Goal: Task Accomplishment & Management: Use online tool/utility

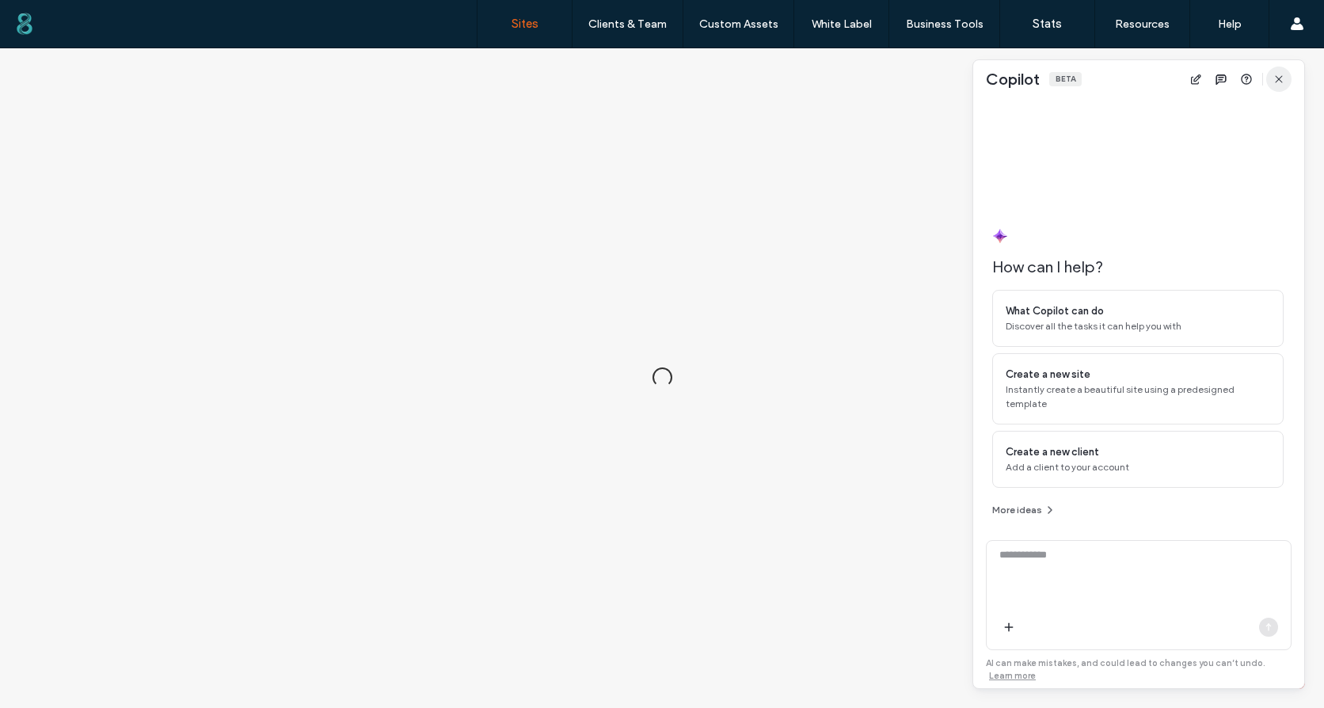
click at [1275, 86] on span "button" at bounding box center [1278, 79] width 25 height 25
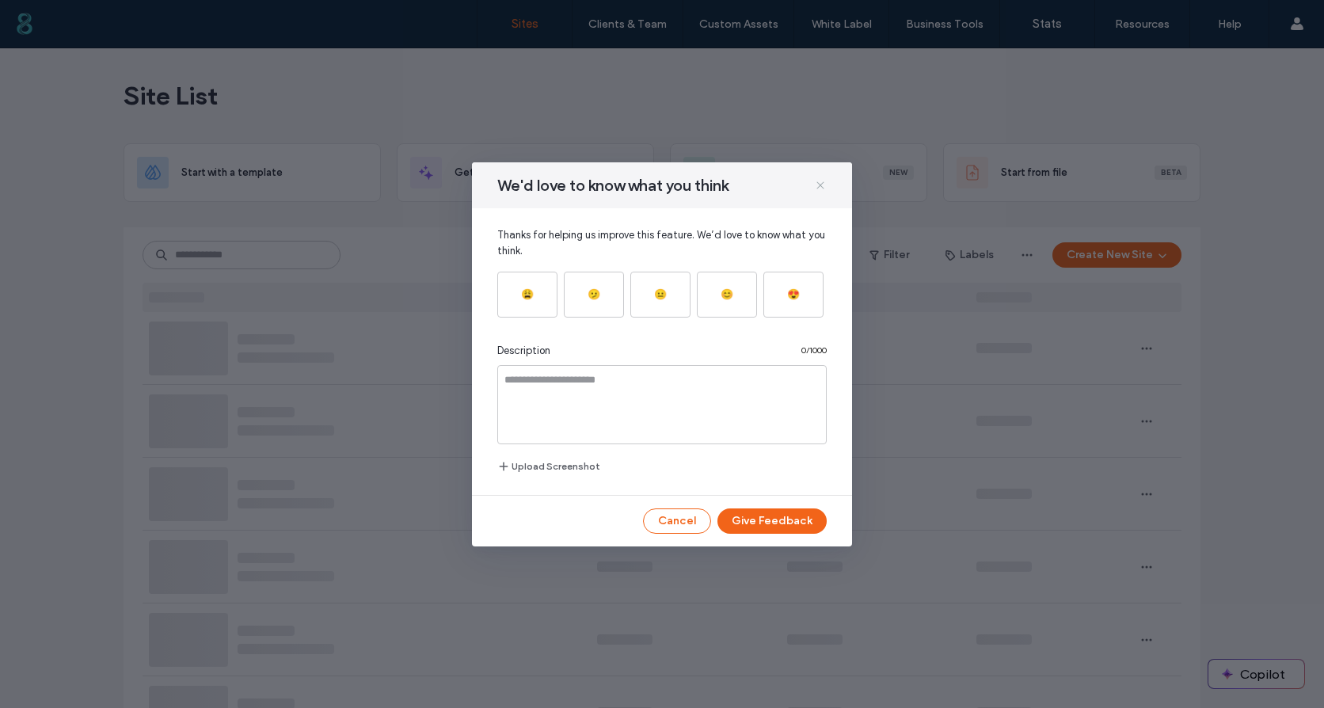
click at [816, 174] on body ".wqwq-1{fill:#231f20;} .cls-1q, .cls-2q { fill-rule: evenodd; } .cls-2q { fill:…" at bounding box center [662, 354] width 1324 height 708
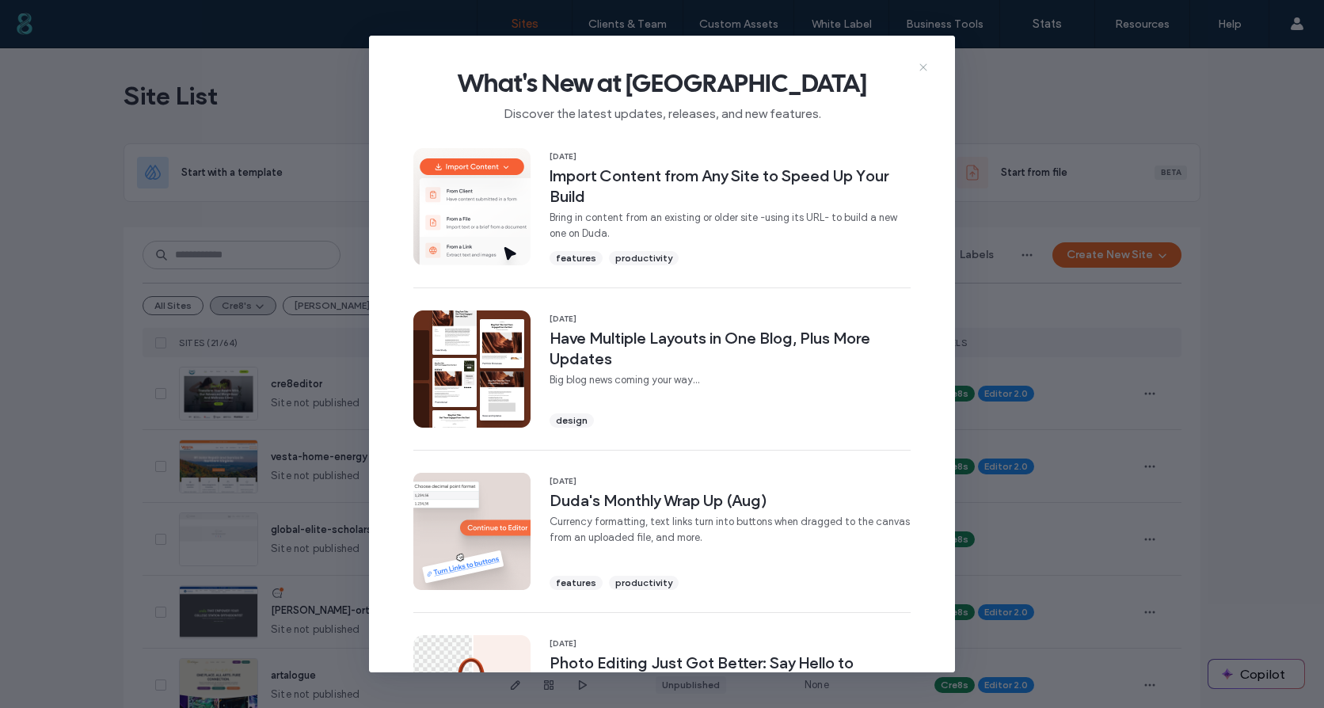
click at [918, 64] on icon at bounding box center [923, 67] width 13 height 13
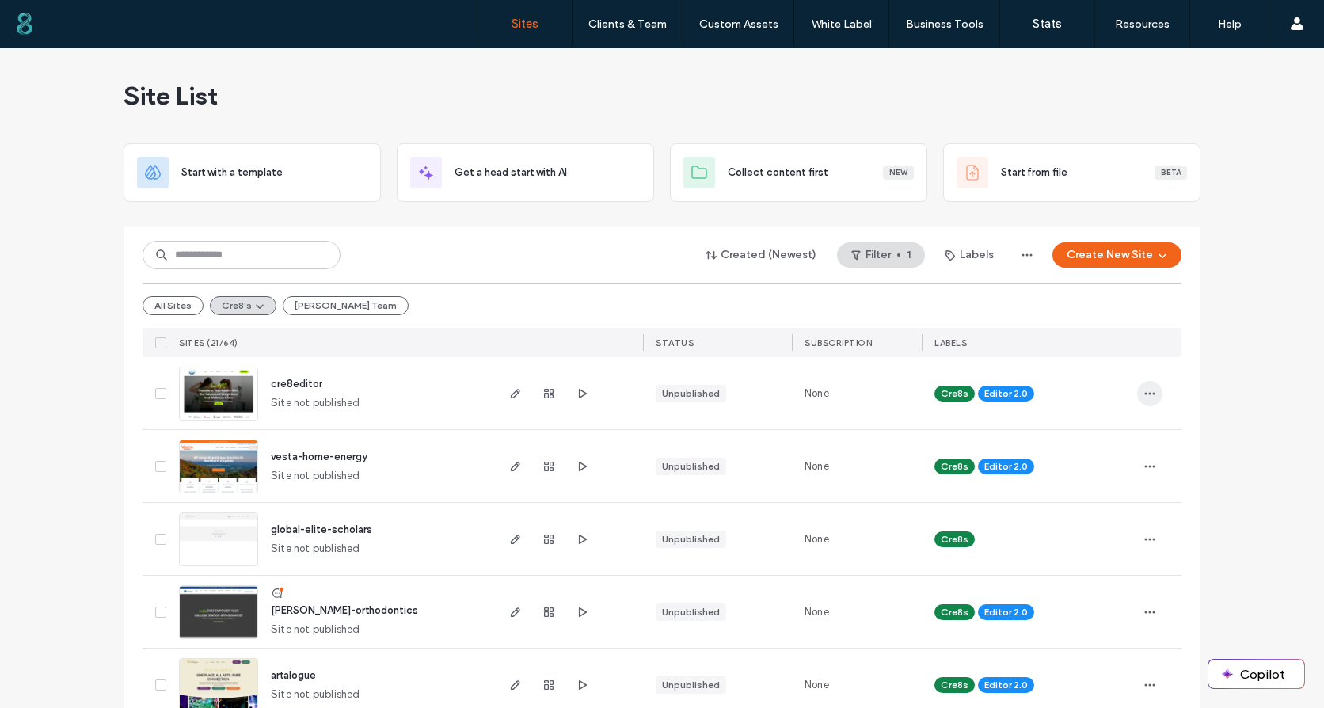
click at [1144, 392] on icon "button" at bounding box center [1150, 393] width 13 height 13
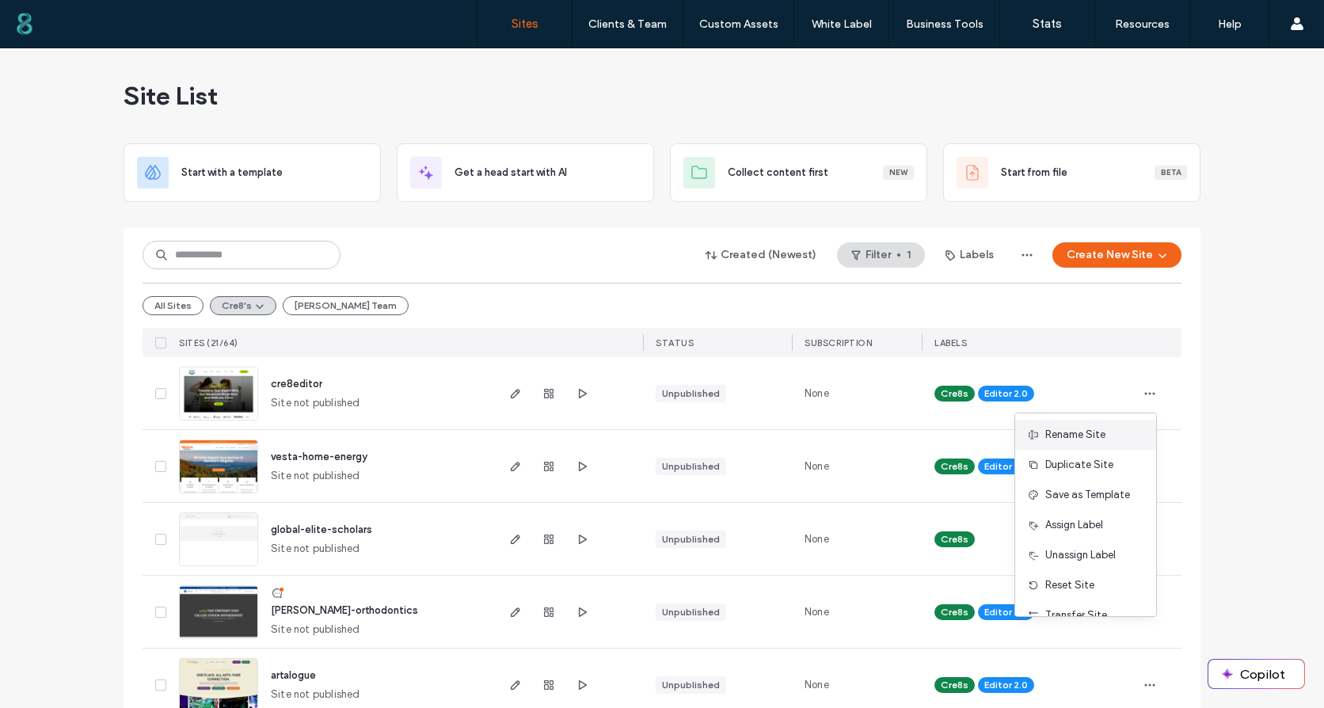
click at [1091, 437] on span "Rename Site" at bounding box center [1075, 435] width 60 height 16
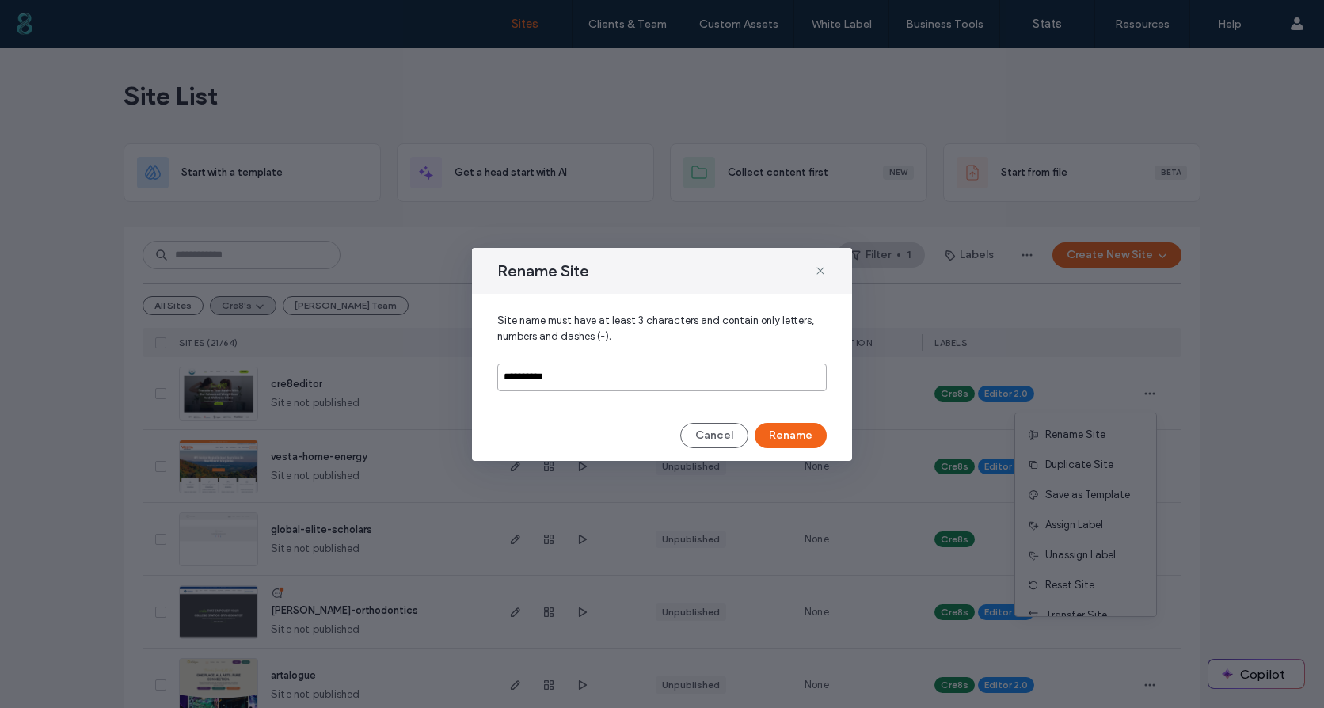
click at [566, 383] on input "**********" at bounding box center [661, 378] width 329 height 28
type input "*********"
click at [776, 431] on button "Rename" at bounding box center [791, 435] width 72 height 25
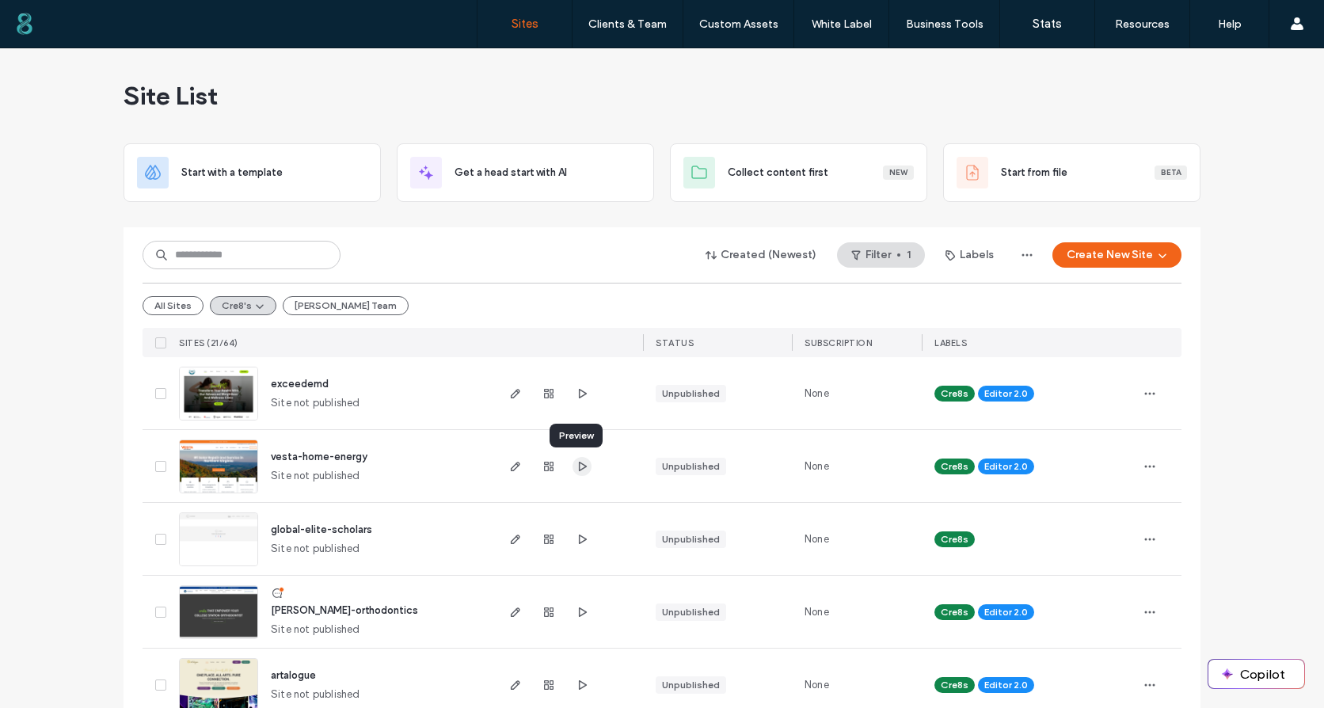
click at [579, 469] on use "button" at bounding box center [583, 466] width 8 height 10
click at [581, 395] on icon "button" at bounding box center [582, 393] width 13 height 13
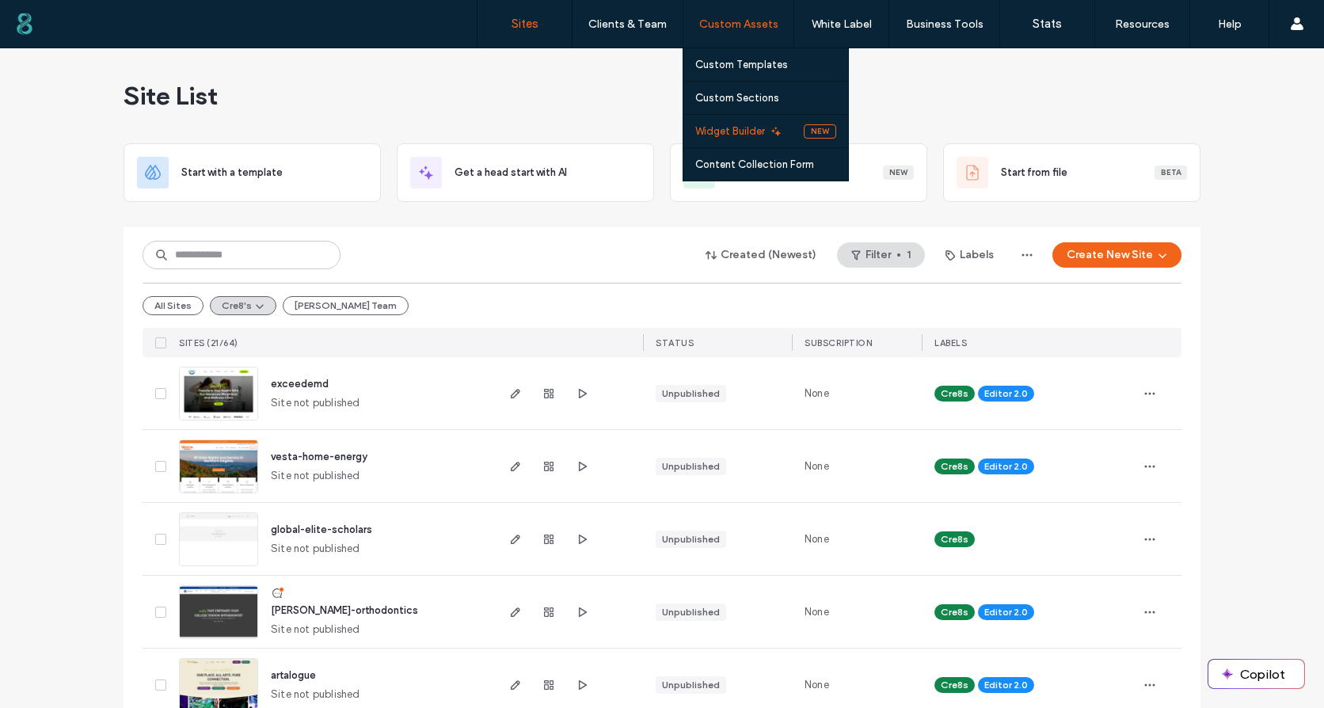
click at [738, 132] on label "Widget Builder" at bounding box center [730, 131] width 70 height 12
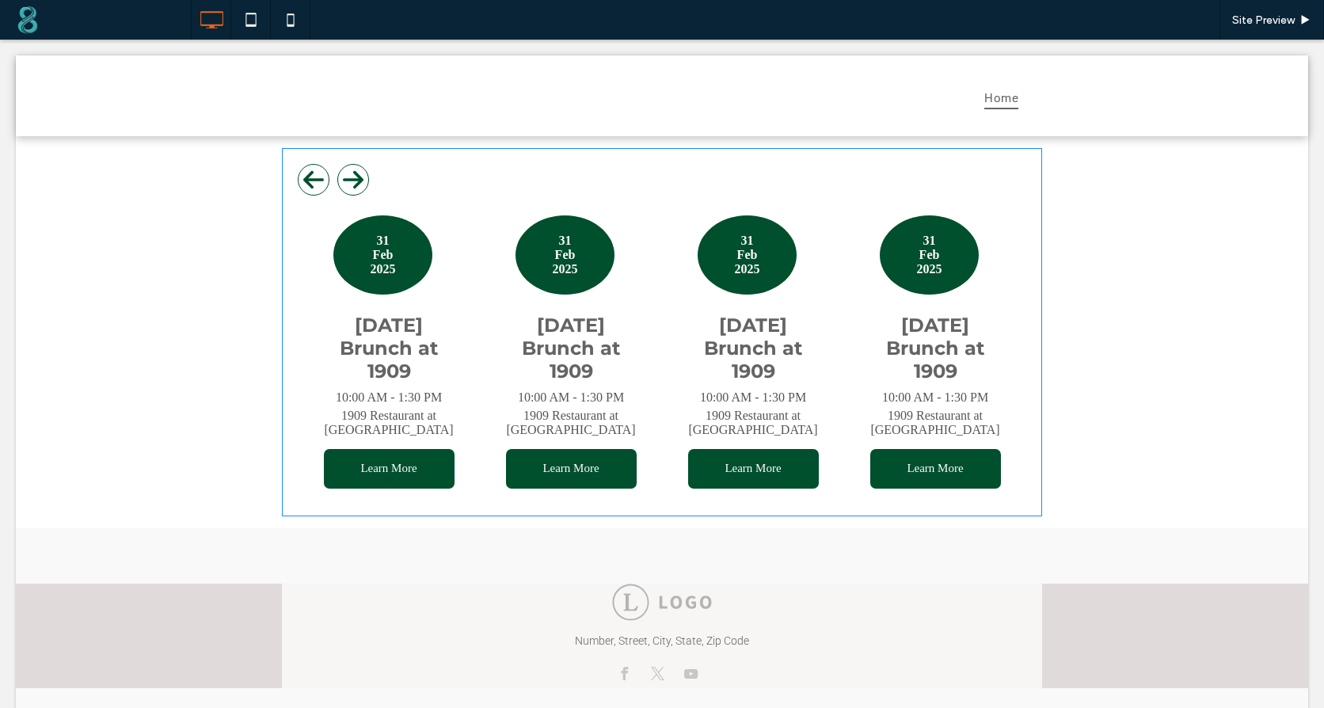
click at [492, 211] on span at bounding box center [662, 332] width 760 height 368
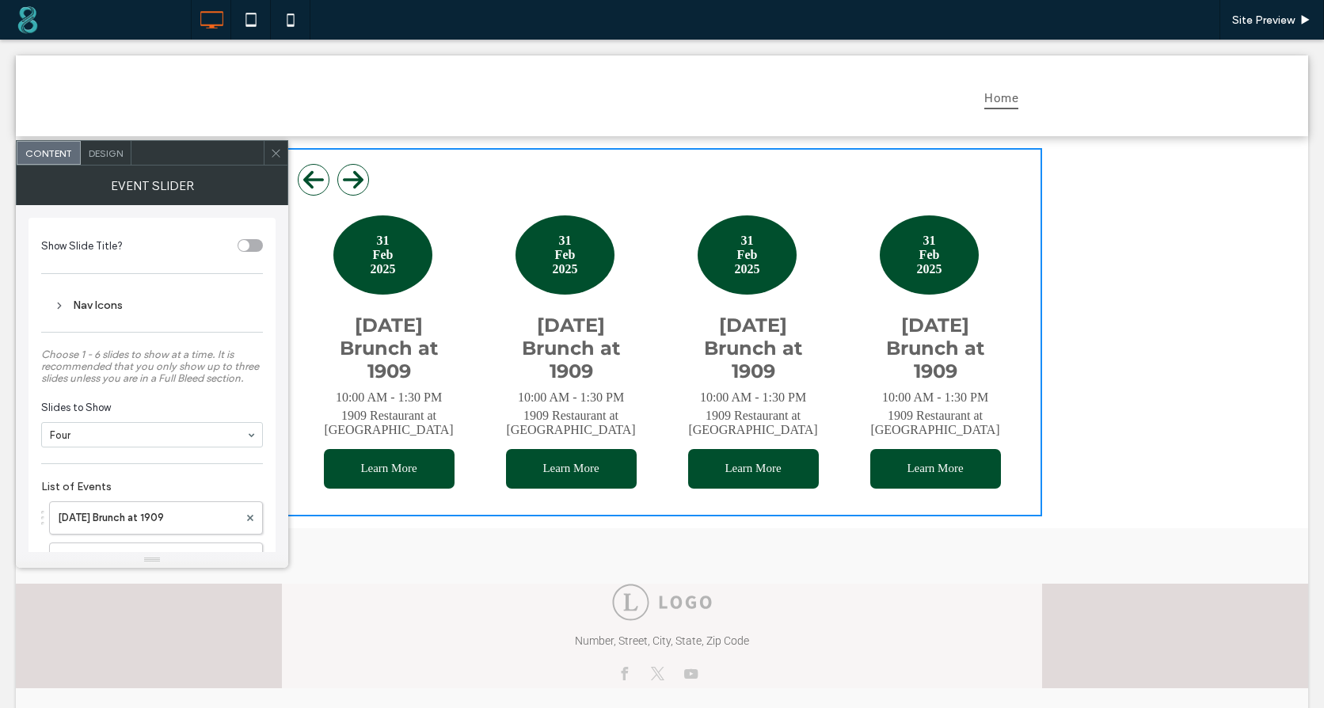
click at [102, 307] on div "Nav Icons" at bounding box center [152, 305] width 196 height 13
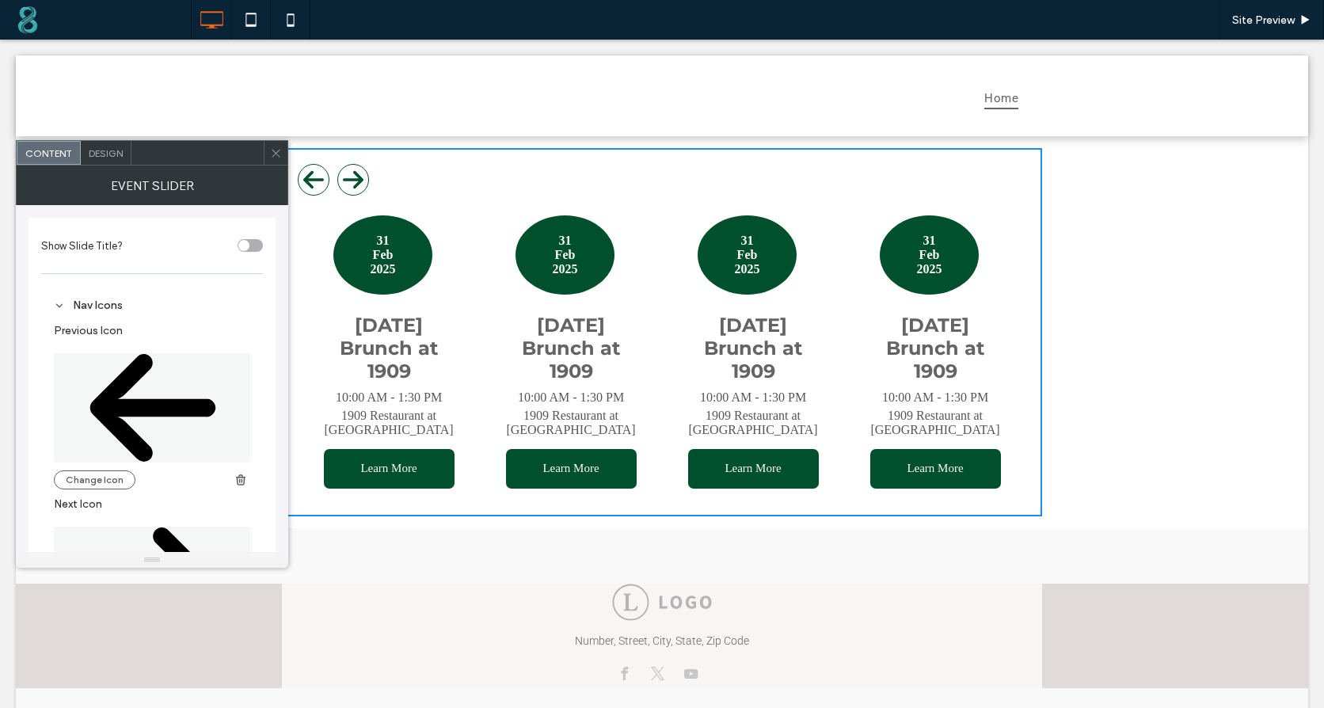
click at [102, 307] on div "Nav Icons" at bounding box center [152, 305] width 196 height 13
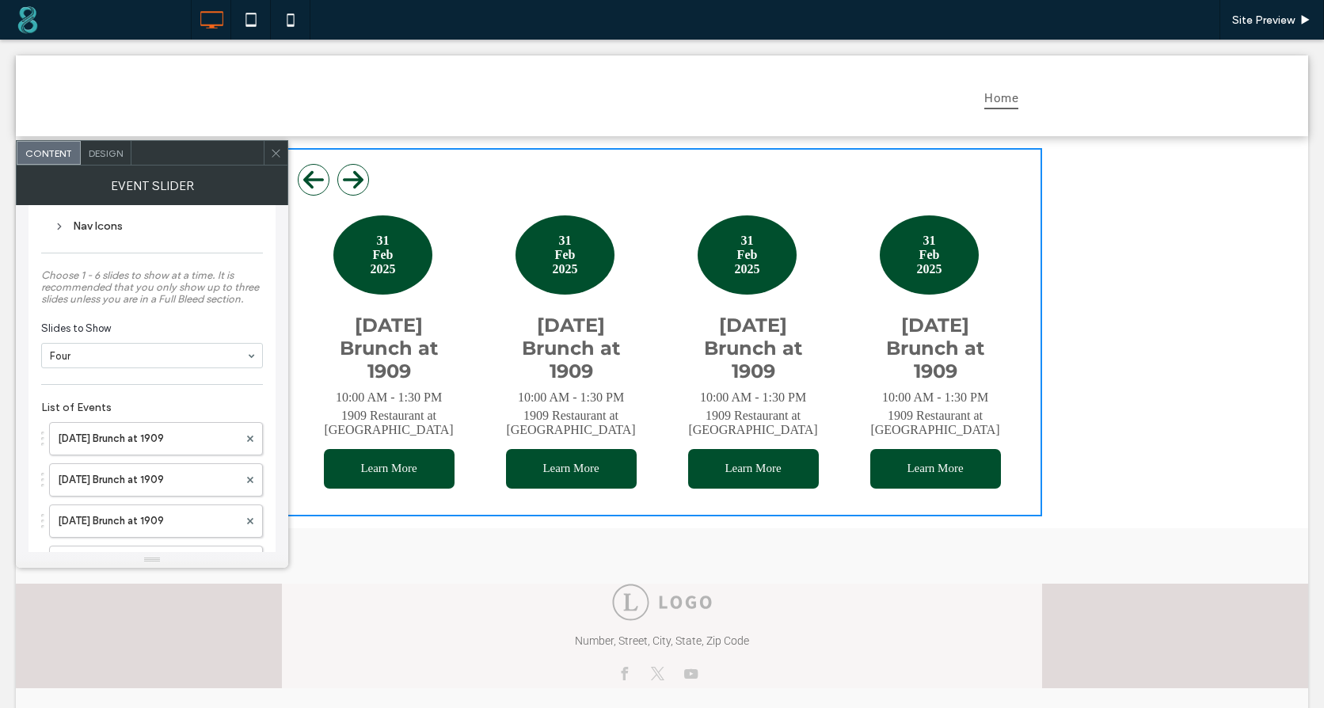
scroll to position [158, 0]
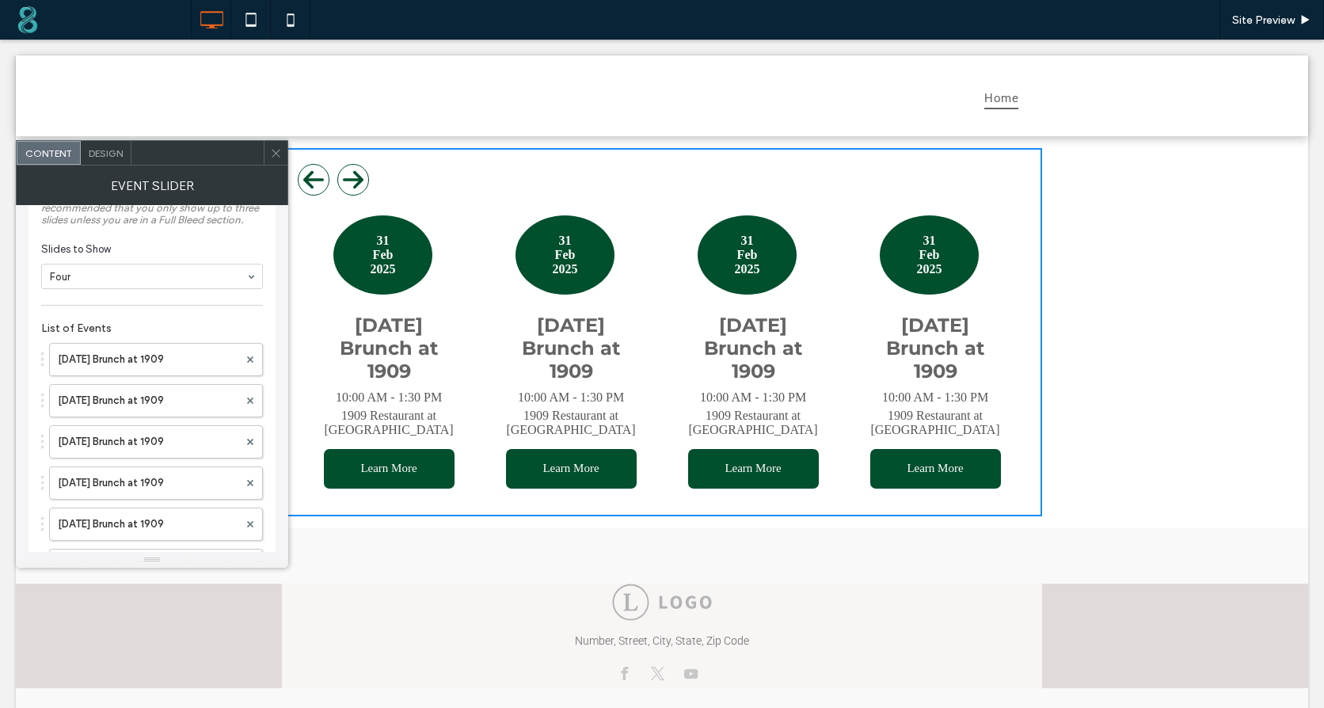
click at [104, 288] on div "Four" at bounding box center [152, 276] width 222 height 25
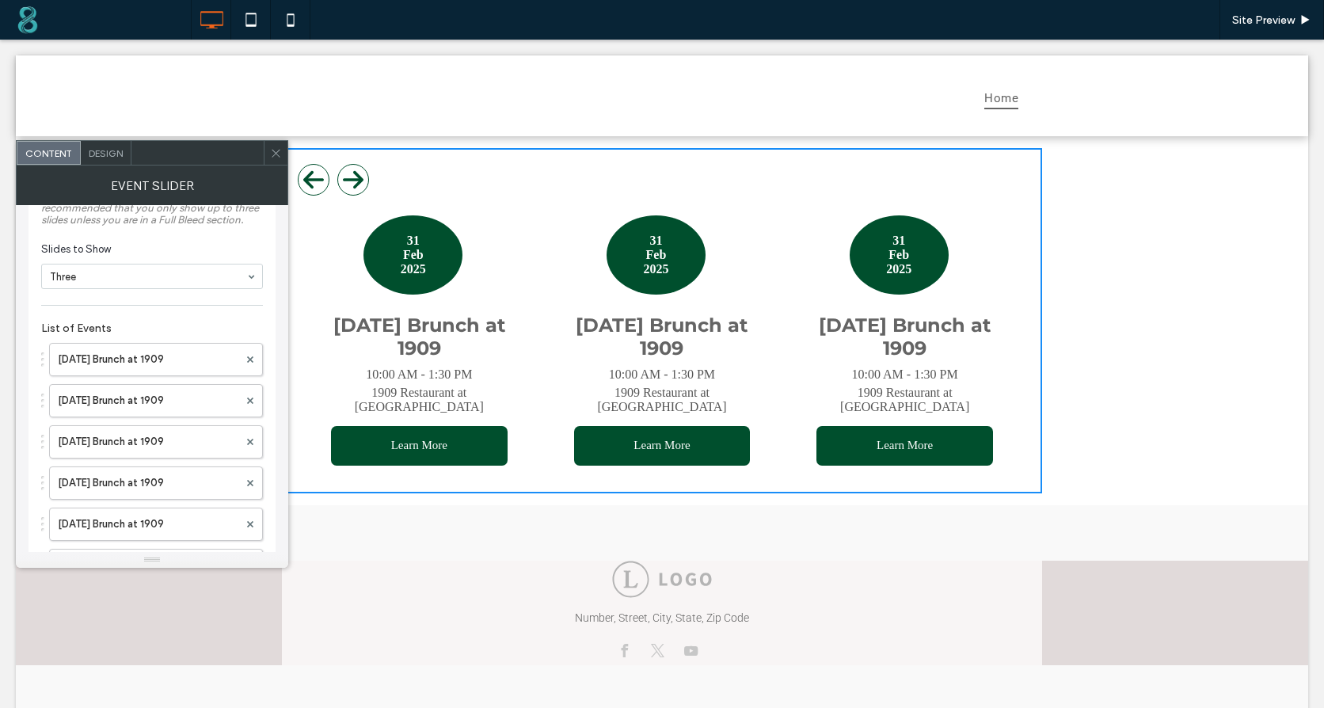
click at [150, 233] on label "Choose 1 - 6 slides to show at a time. It is recommended that you only show up …" at bounding box center [152, 207] width 222 height 51
click at [113, 152] on span "Design" at bounding box center [106, 153] width 34 height 12
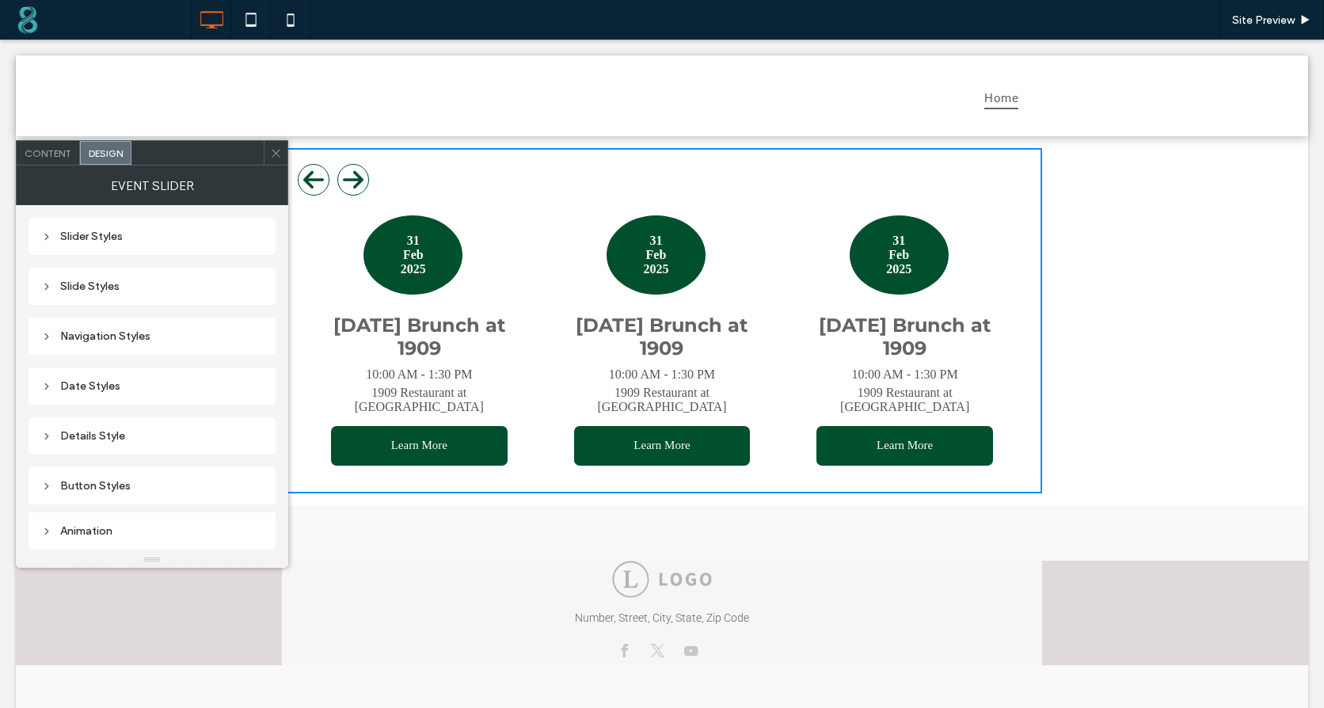
click at [86, 242] on div "Slider Styles" at bounding box center [152, 236] width 222 height 13
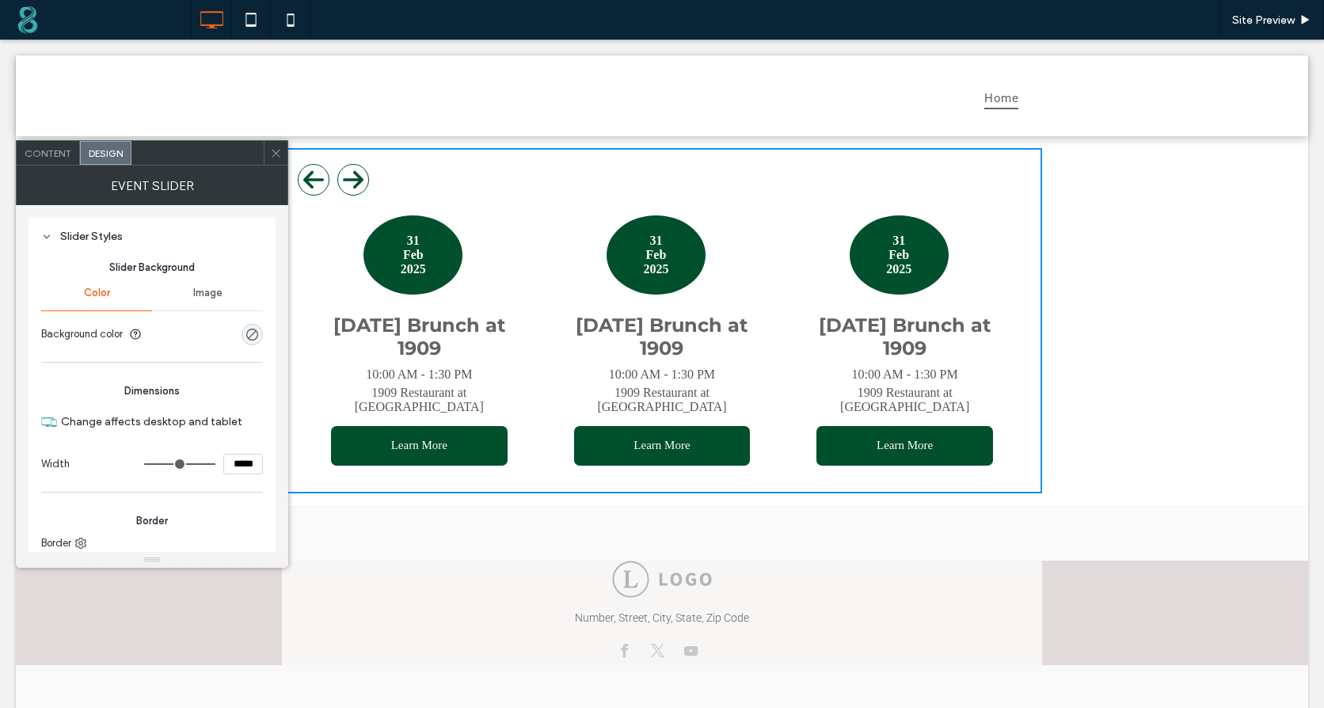
click at [86, 242] on div "Slider Styles" at bounding box center [152, 236] width 222 height 13
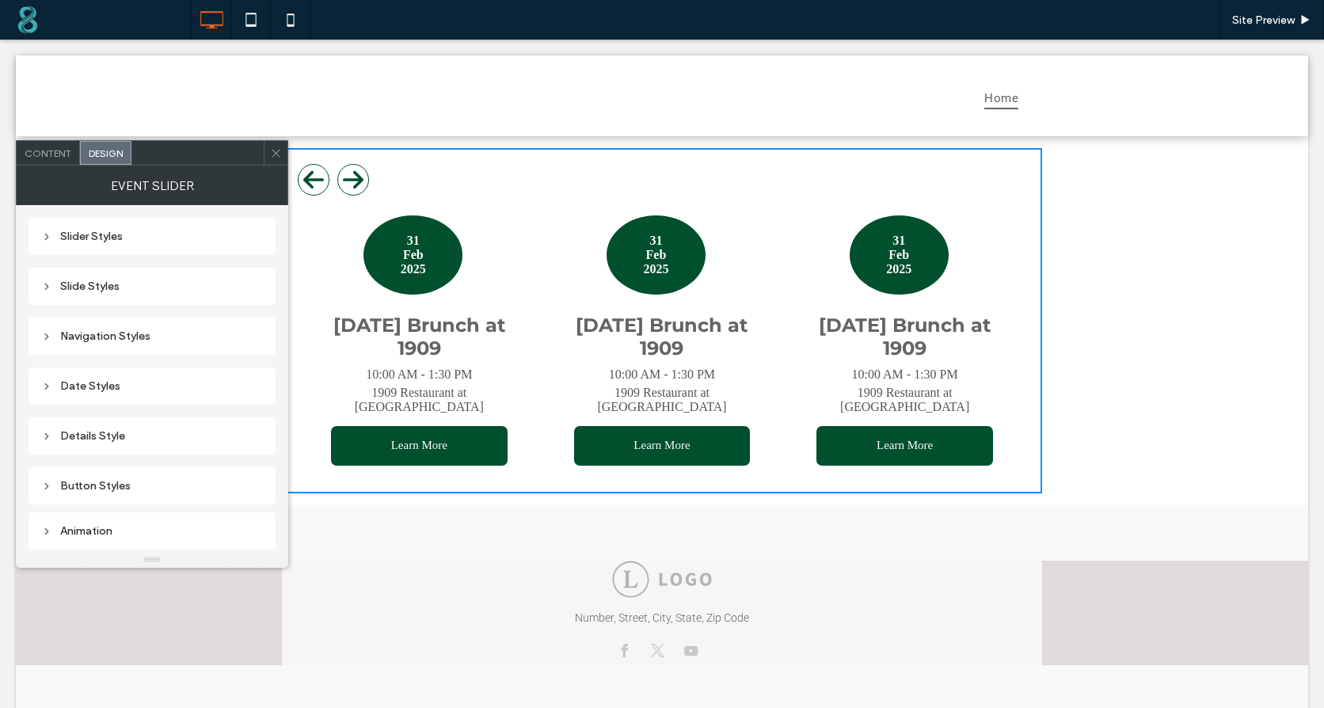
click at [275, 159] on span at bounding box center [276, 153] width 12 height 24
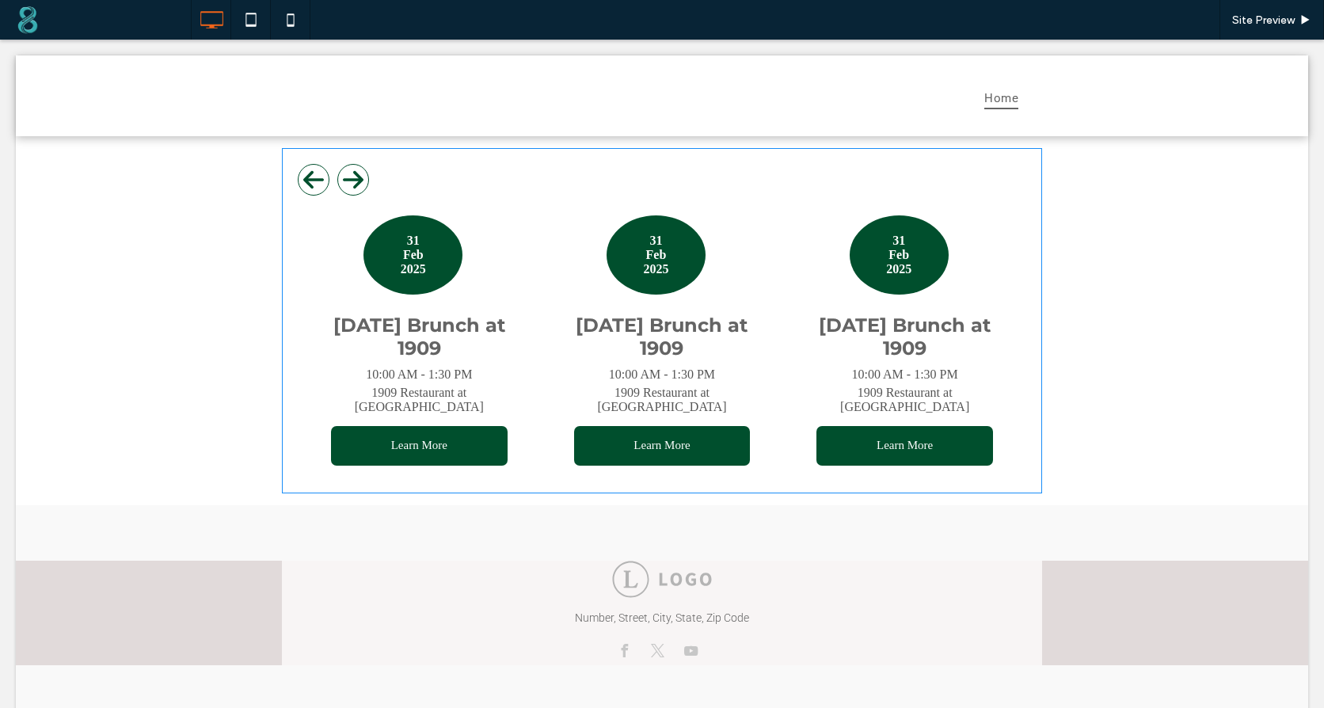
click at [505, 267] on span at bounding box center [662, 320] width 760 height 345
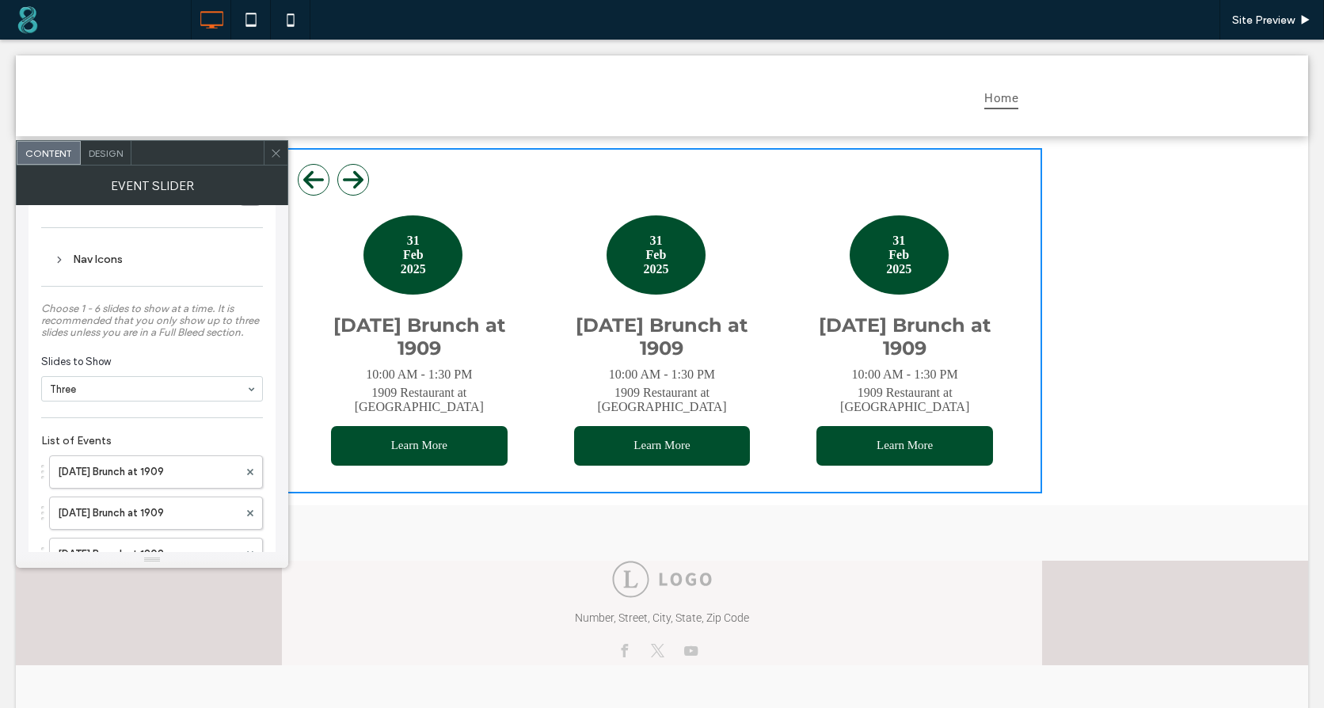
scroll to position [18, 0]
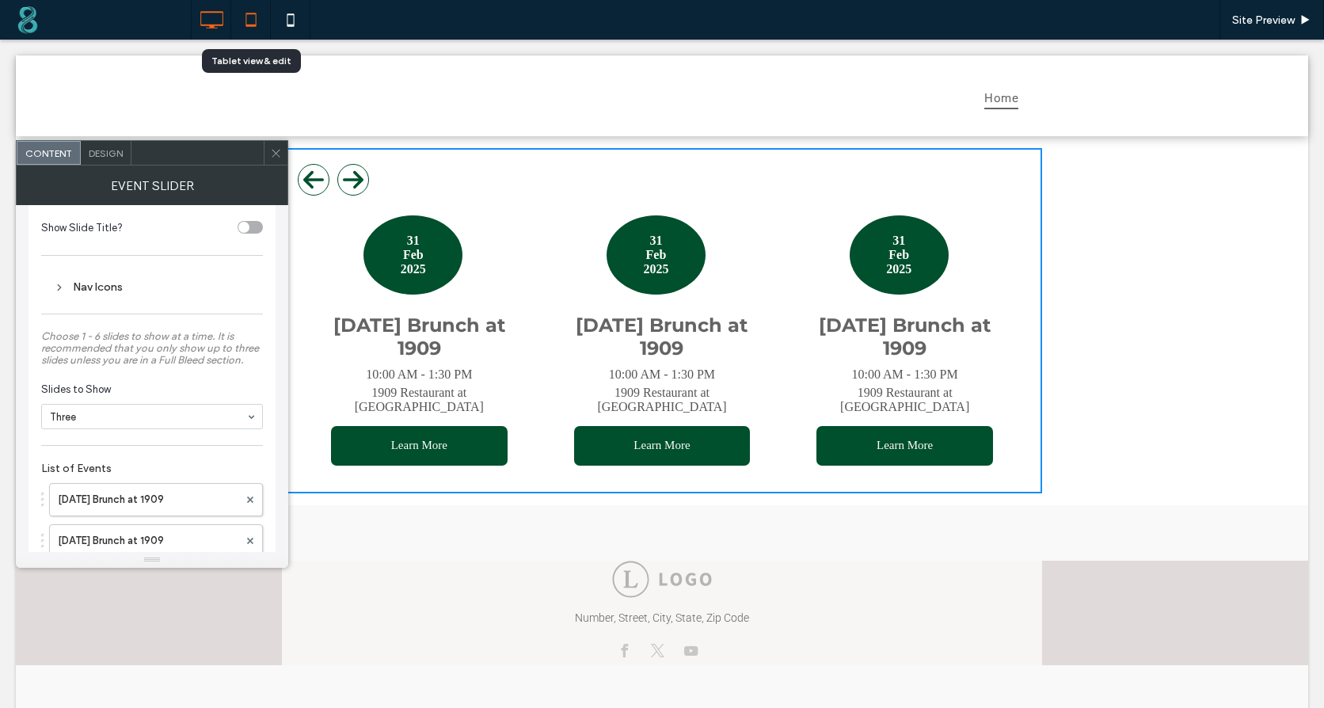
click at [253, 31] on icon at bounding box center [251, 20] width 32 height 32
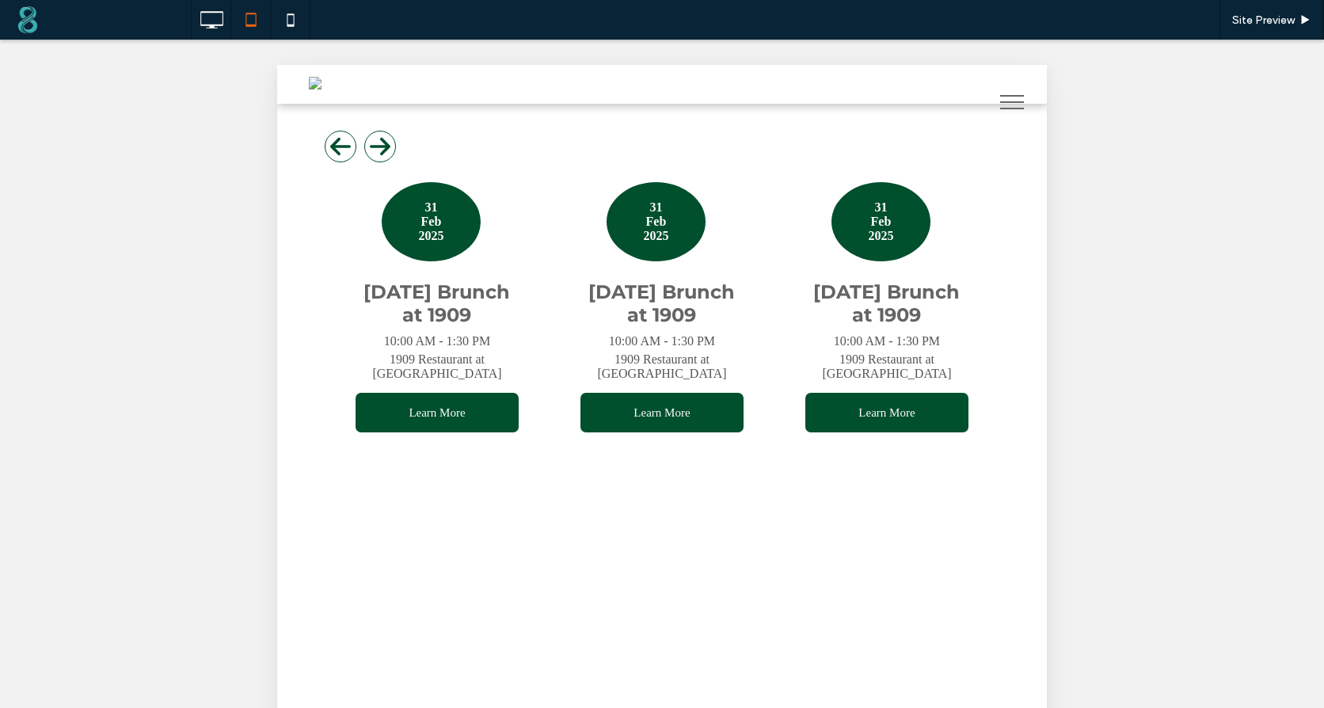
scroll to position [0, 0]
click at [540, 249] on span at bounding box center [662, 287] width 706 height 345
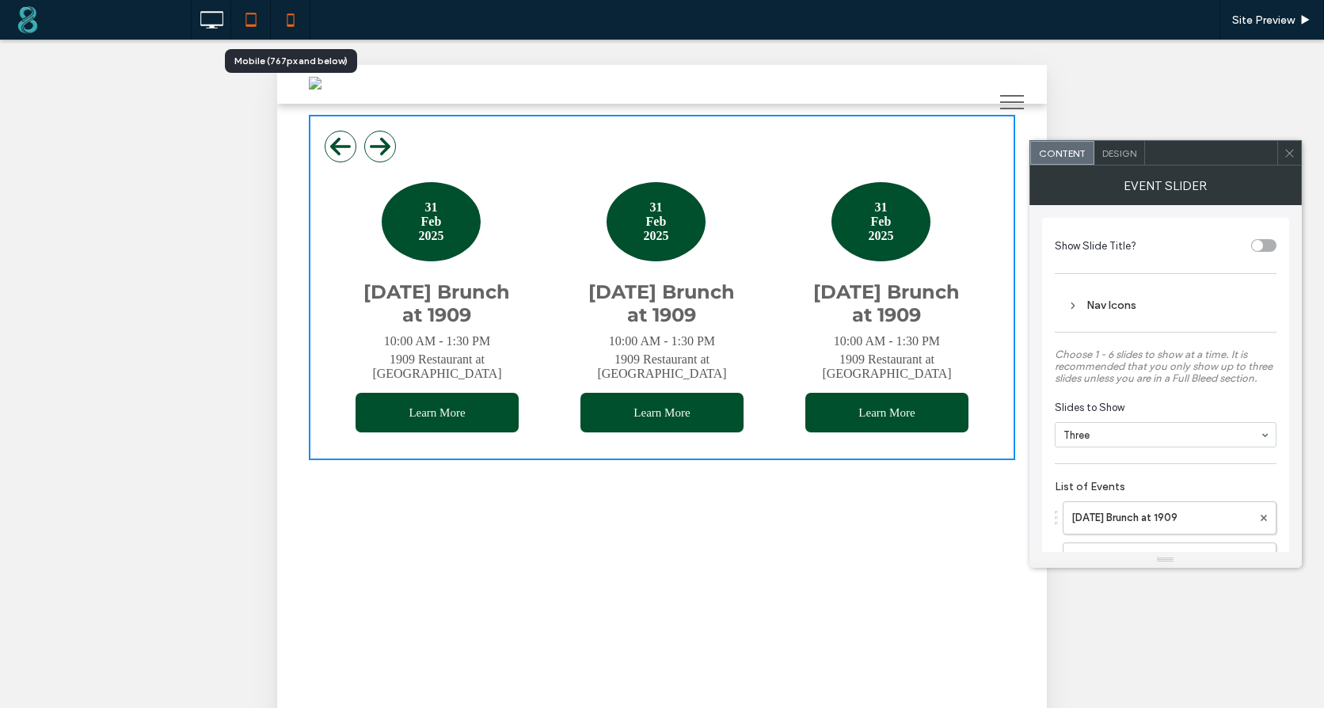
click at [296, 34] on icon at bounding box center [291, 20] width 32 height 32
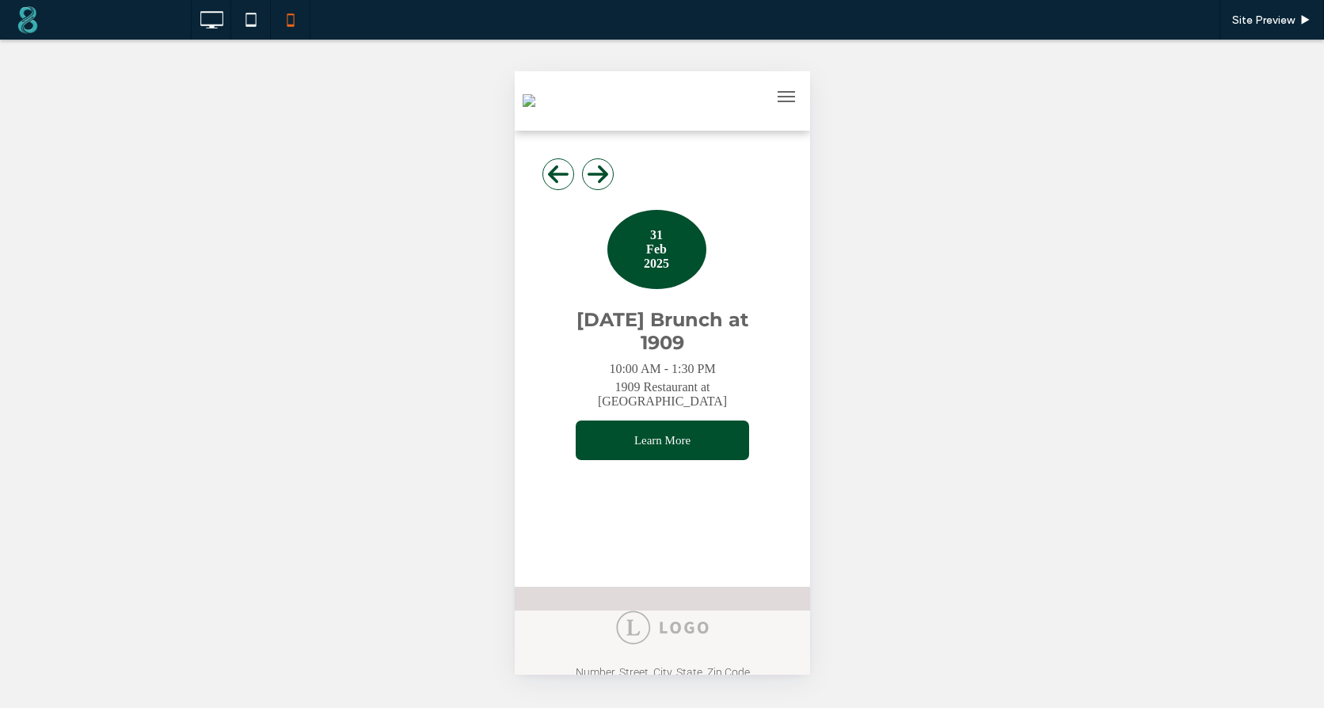
click at [706, 299] on span at bounding box center [662, 315] width 272 height 345
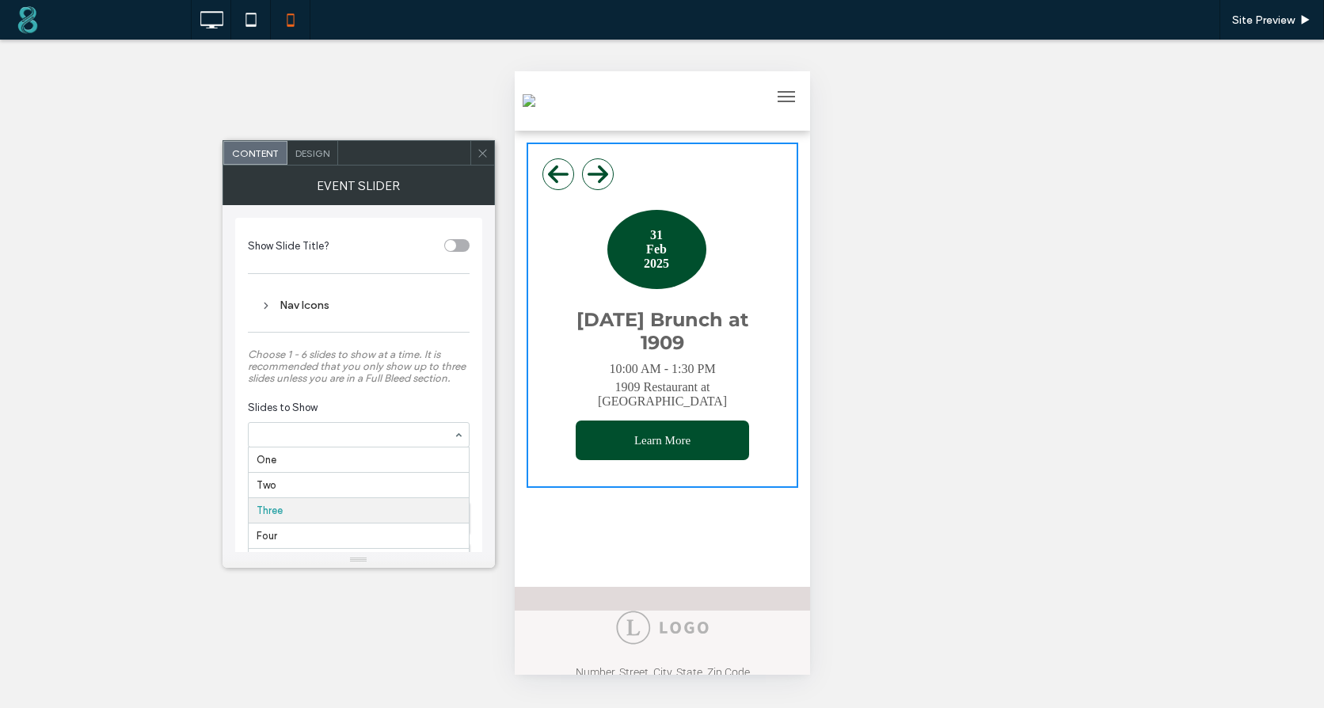
click at [370, 397] on section "Slides to Show One Two Three Four Five Six" at bounding box center [359, 423] width 222 height 63
click at [251, 35] on icon at bounding box center [251, 20] width 32 height 32
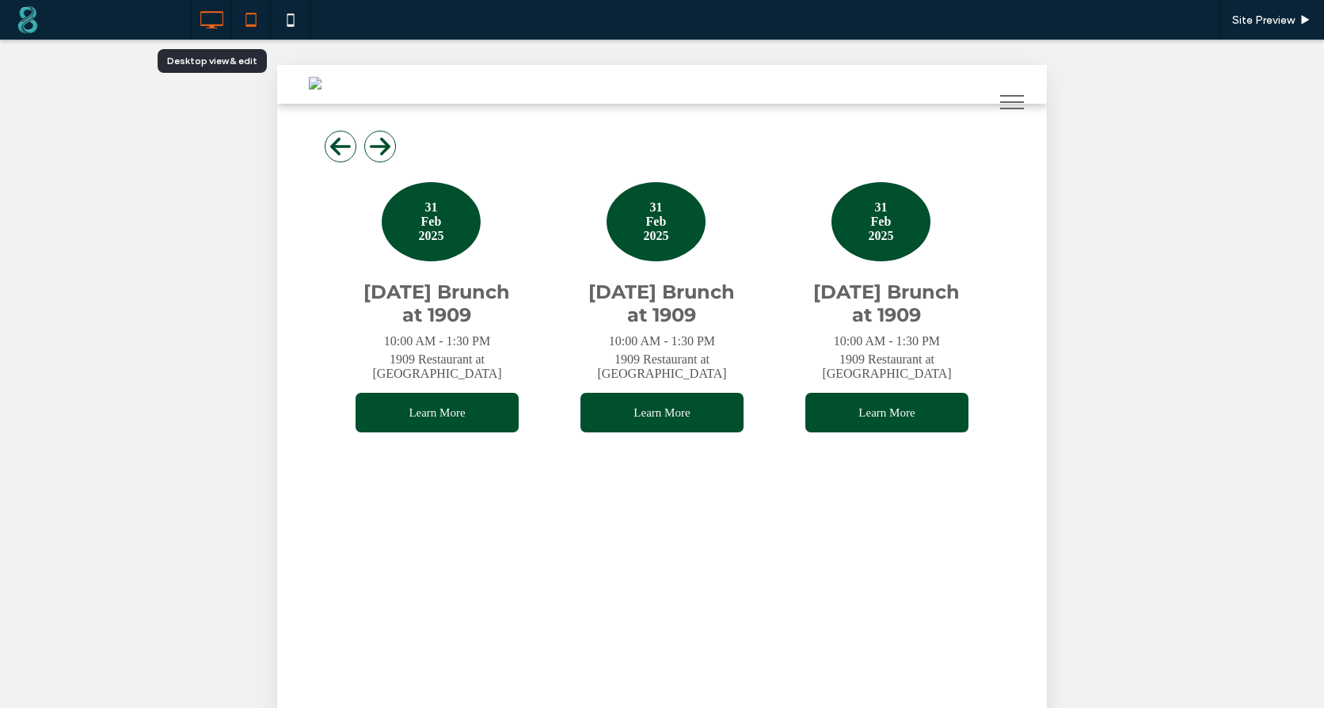
click at [204, 22] on icon at bounding box center [212, 20] width 32 height 32
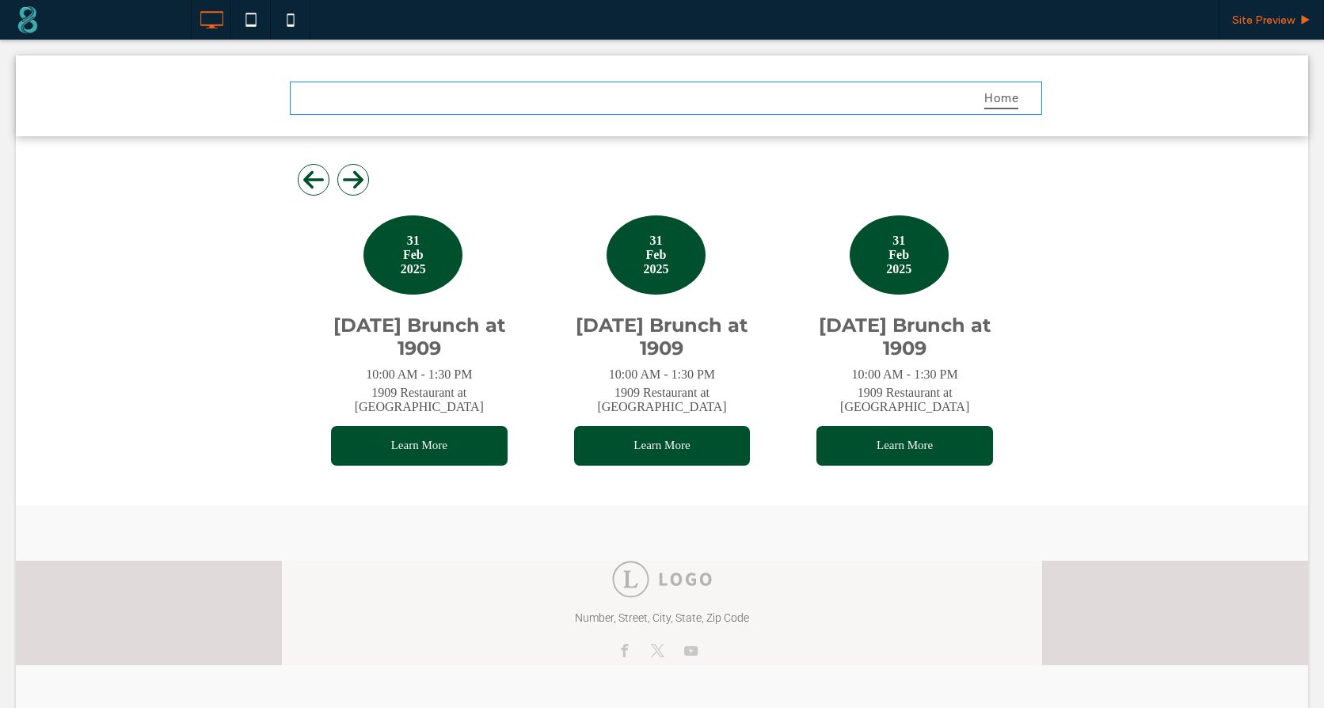
click at [1260, 14] on span "Site Preview" at bounding box center [1263, 19] width 63 height 13
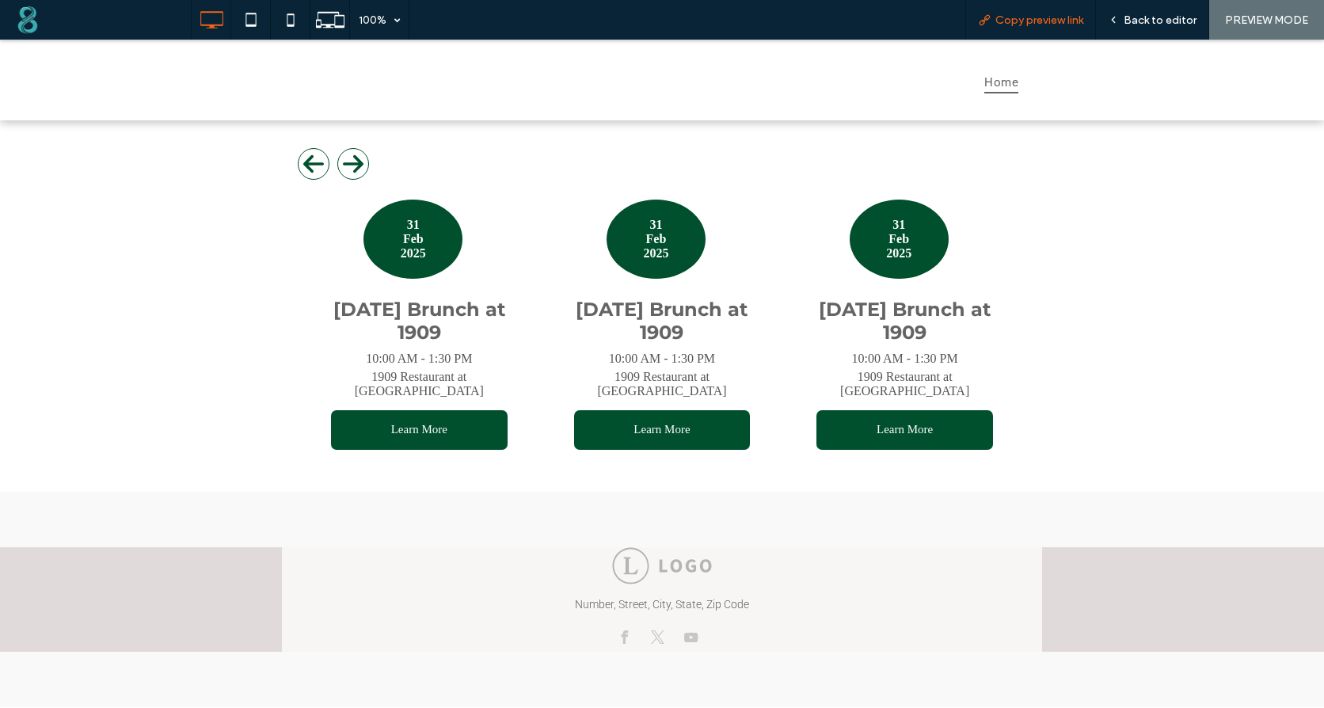
click at [1043, 21] on span "Copy preview link" at bounding box center [1040, 19] width 88 height 13
